Goal: Task Accomplishment & Management: Use online tool/utility

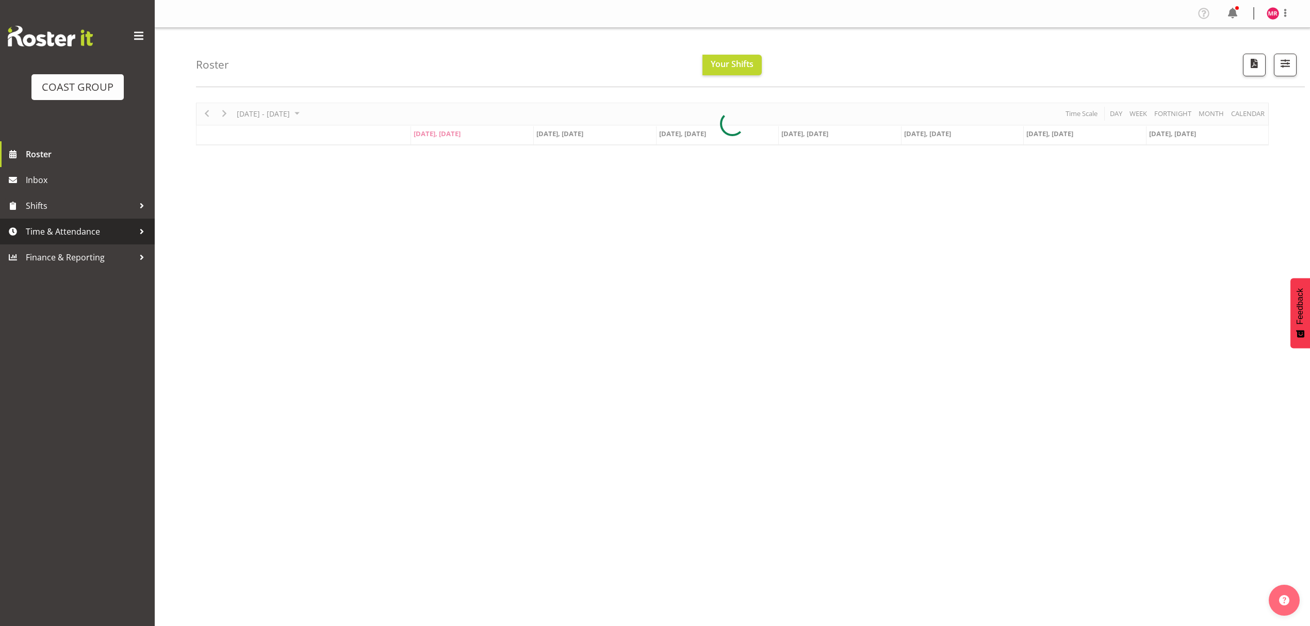
click at [73, 232] on span "Time & Attendance" at bounding box center [80, 231] width 108 height 15
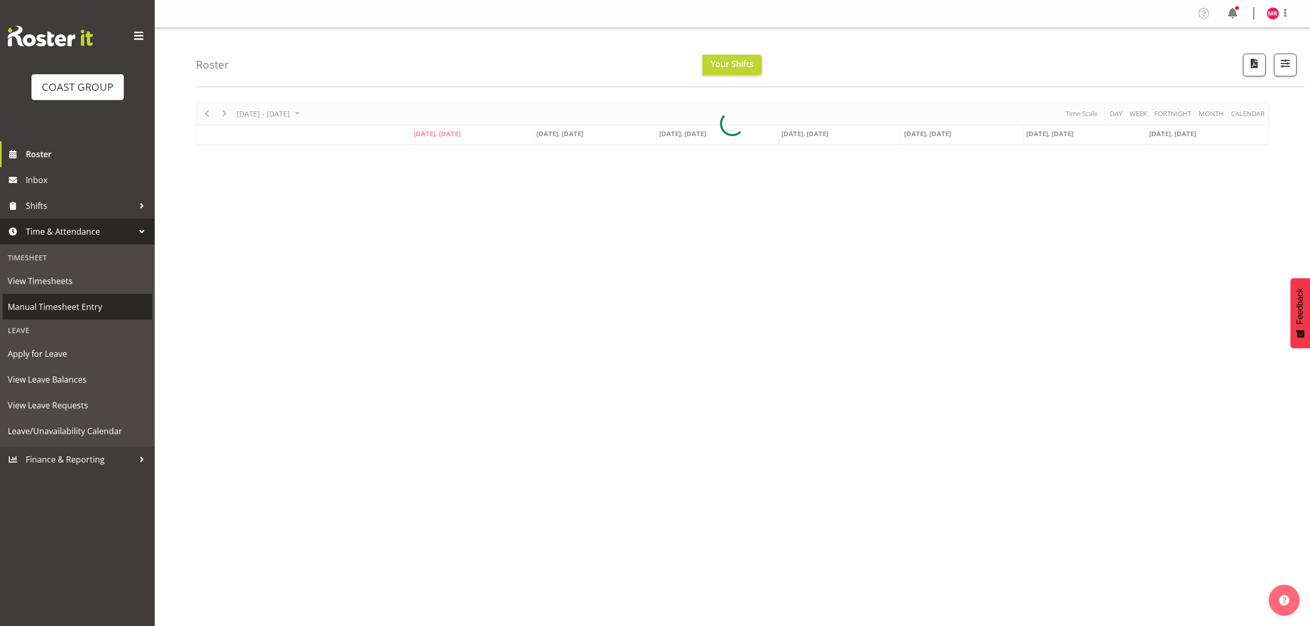
click at [118, 310] on span "Manual Timesheet Entry" at bounding box center [77, 306] width 139 height 15
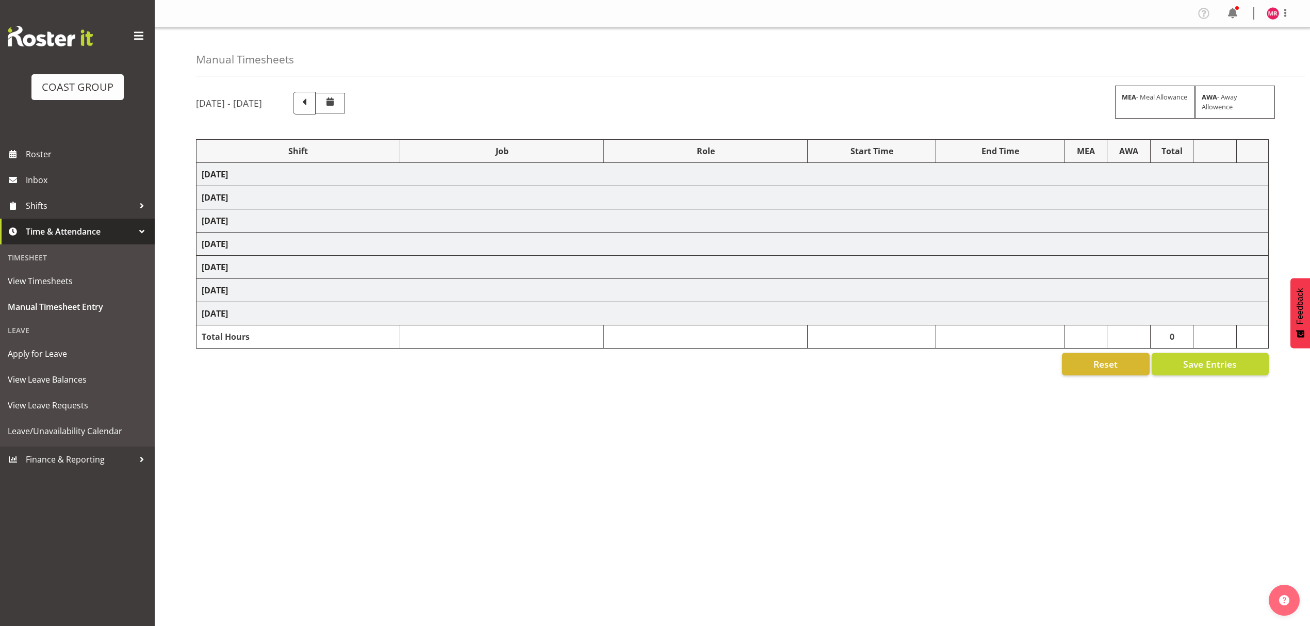
select select "1321"
select select "10237"
select select "1321"
select select "10307"
select select "1321"
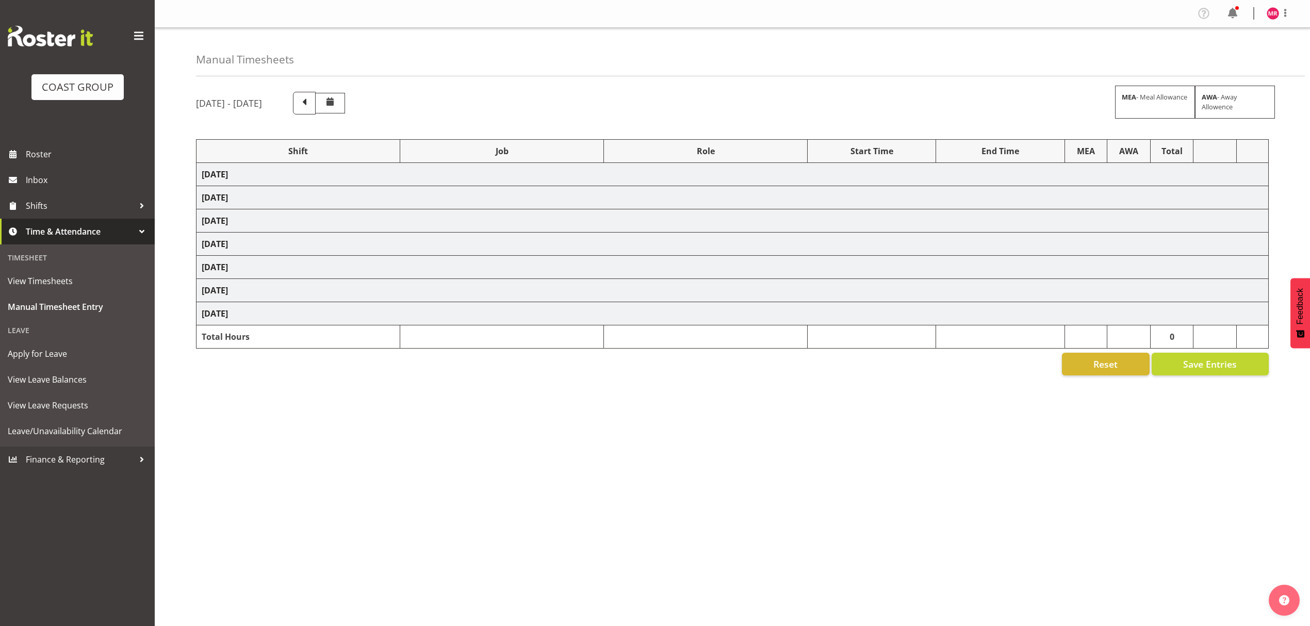
select select "10351"
select select "1321"
select select "9735"
select select "1321"
select select "9028"
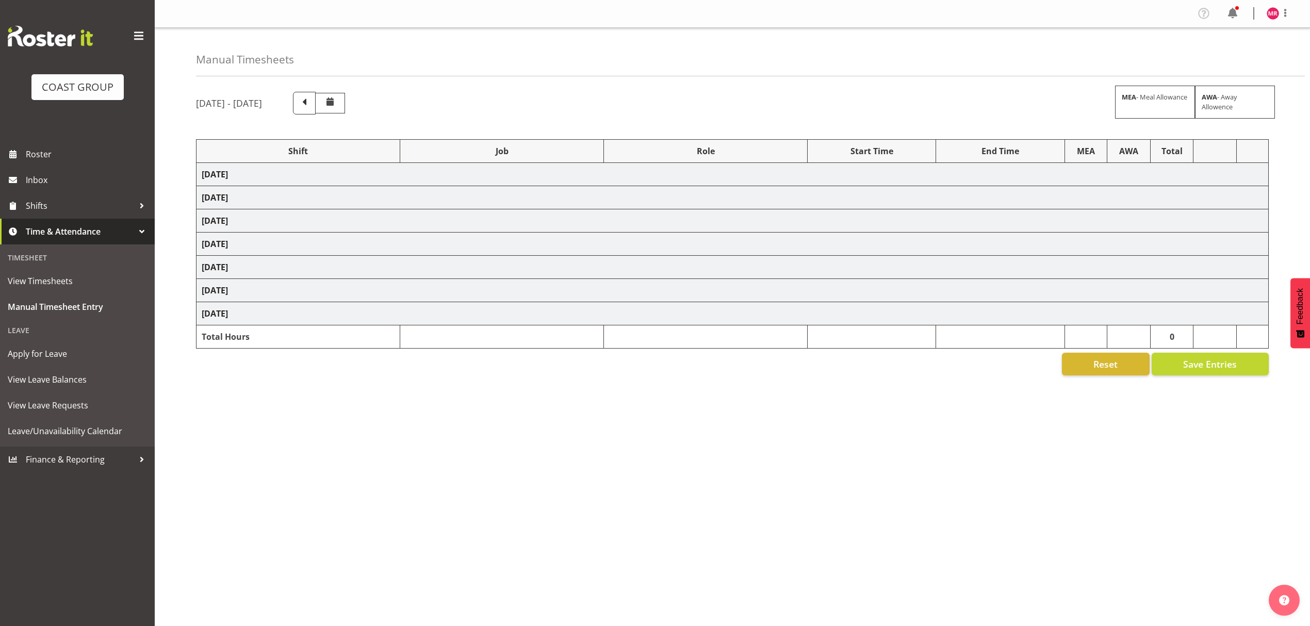
select select "1321"
select select "10216"
select select "1321"
select select "9890"
select select "1321"
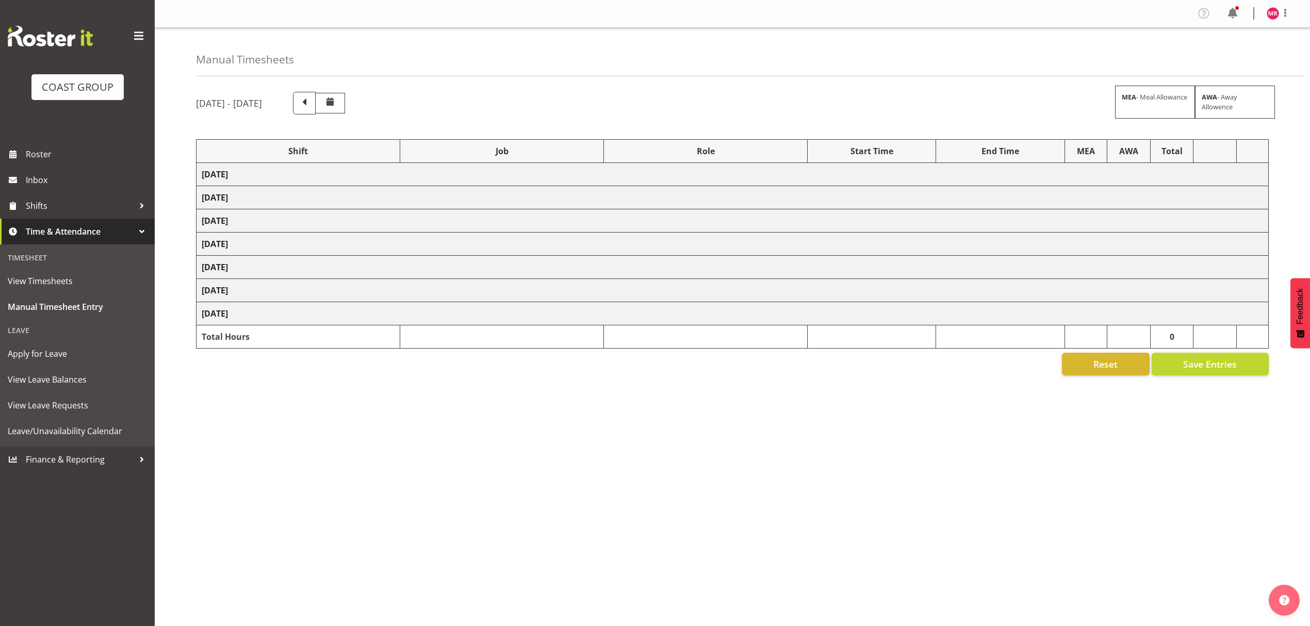
select select "9028"
select select "1321"
select select "10208"
select select "1321"
select select "8995"
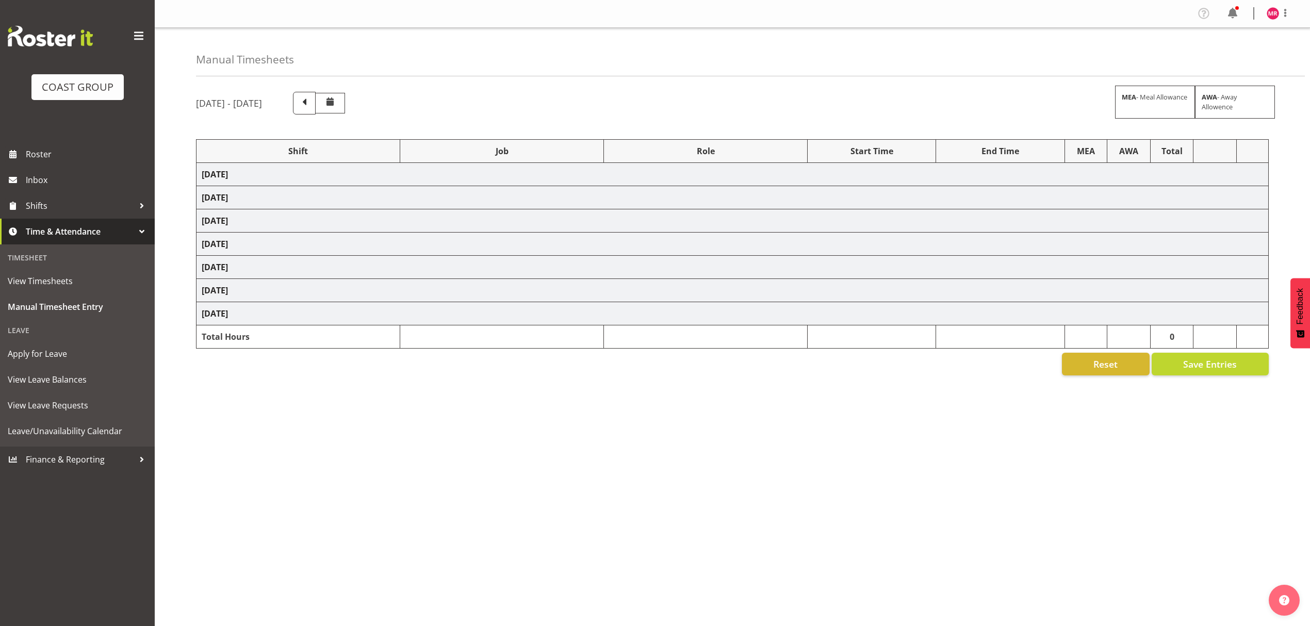
select select "1321"
select select "10613"
select select "1321"
select select "8654"
select select "1321"
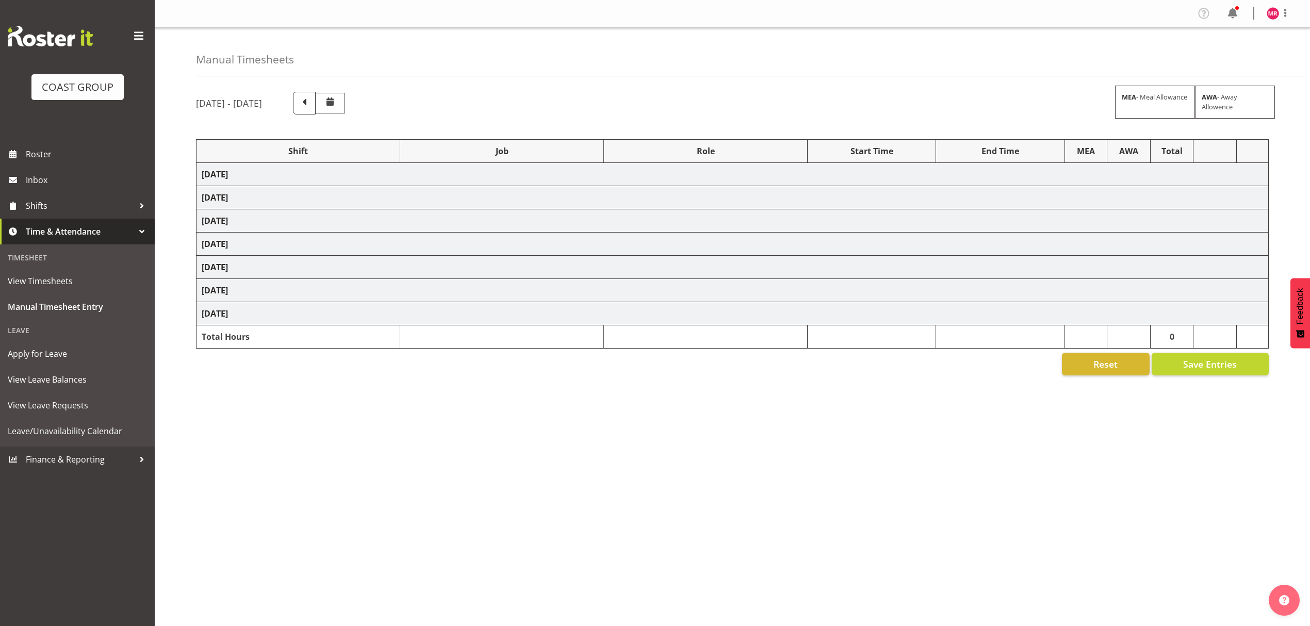
select select "10344"
select select "1321"
select select "10237"
select select "1321"
select select "10237"
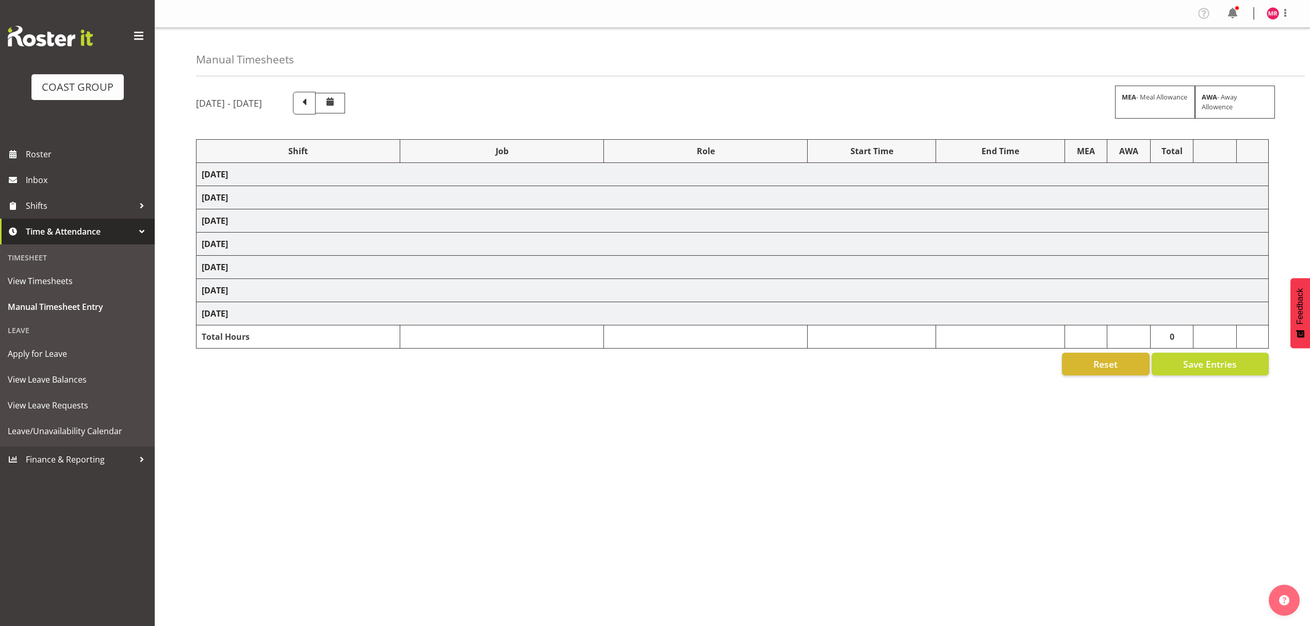
select select "1321"
select select "10307"
select select "1321"
select select "10279"
select select "1321"
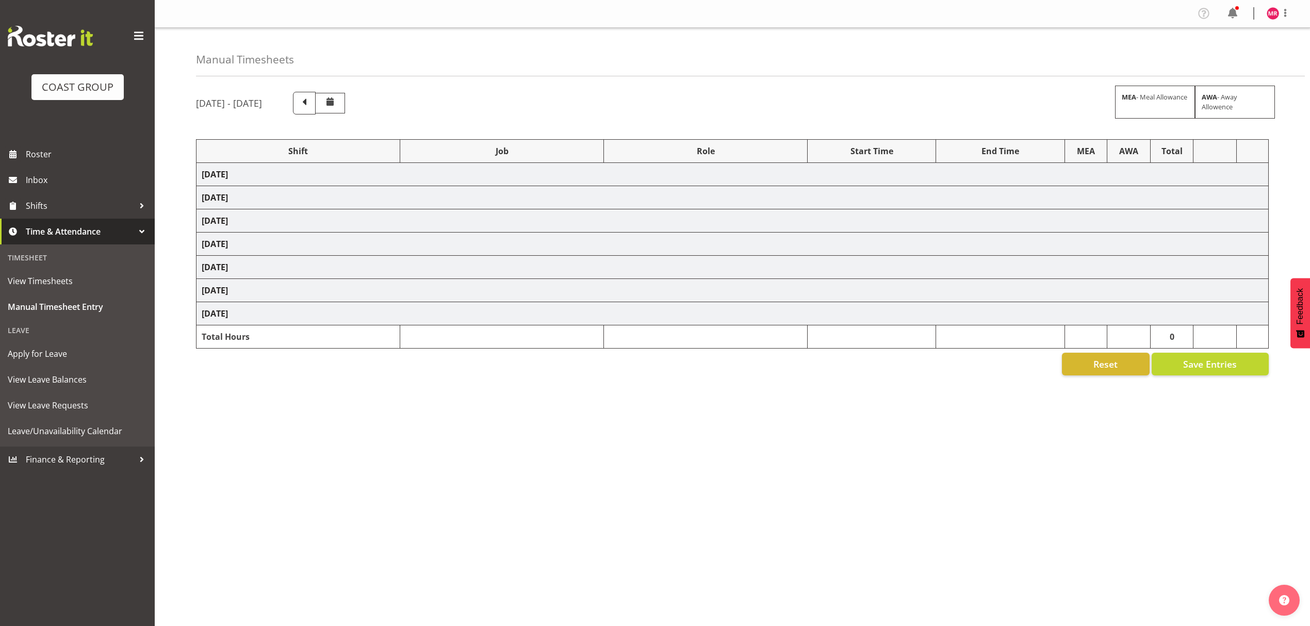
select select "10237"
select select "1321"
select select "8960"
select select "1321"
select select "9252"
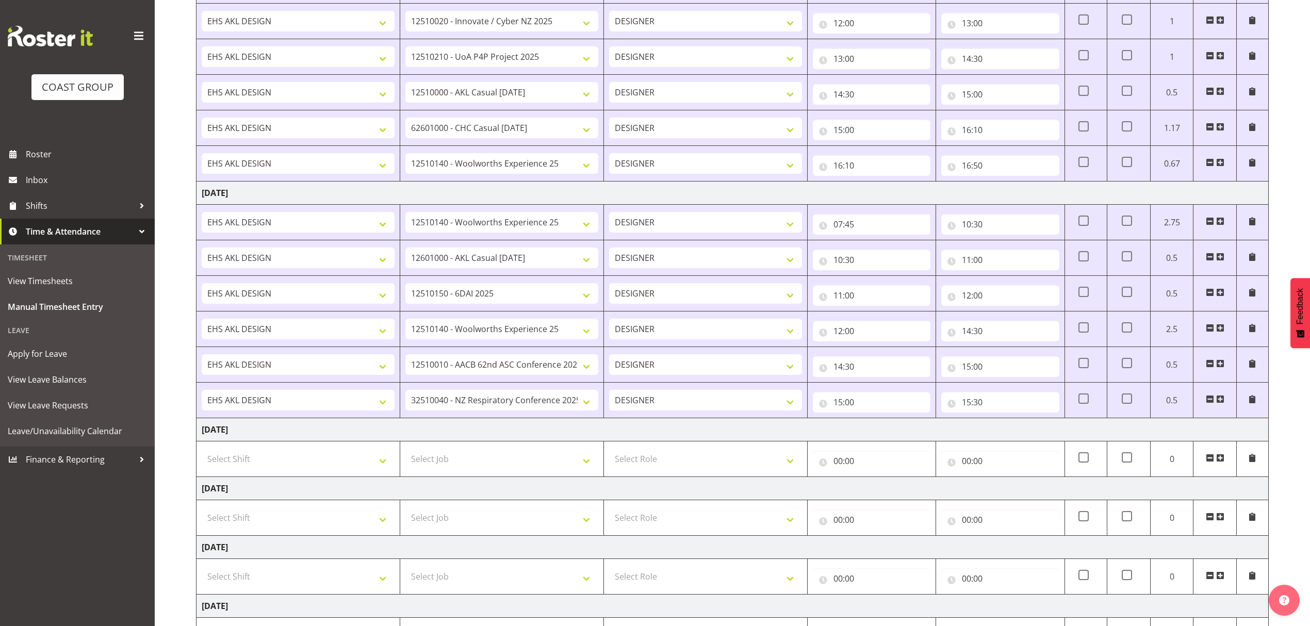
scroll to position [550, 0]
